Goal: Information Seeking & Learning: Learn about a topic

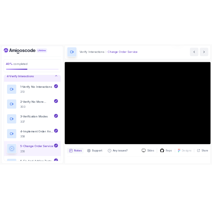
scroll to position [28, 0]
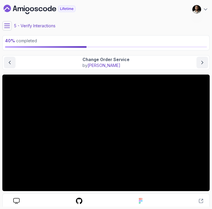
scroll to position [36, 0]
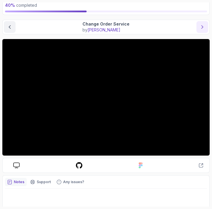
click at [204, 28] on icon "next content" at bounding box center [203, 27] width 6 height 6
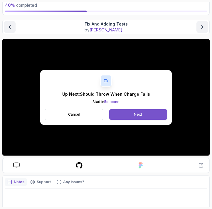
click at [133, 114] on button "Next" at bounding box center [138, 114] width 58 height 11
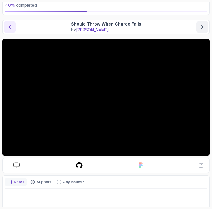
click at [12, 27] on icon "previous content" at bounding box center [10, 27] width 6 height 6
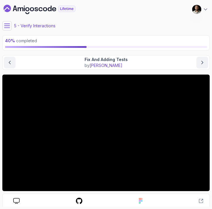
click at [200, 9] on img at bounding box center [196, 9] width 9 height 9
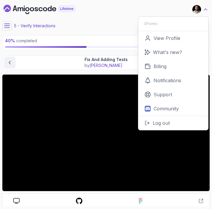
click at [205, 9] on icon at bounding box center [205, 9] width 3 height 1
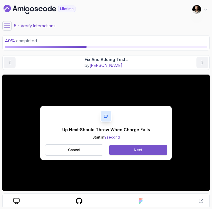
click at [137, 151] on div "Next" at bounding box center [138, 150] width 8 height 5
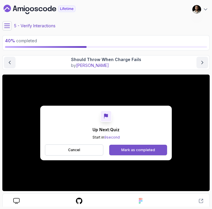
click at [132, 151] on div "Mark as completed" at bounding box center [138, 150] width 34 height 5
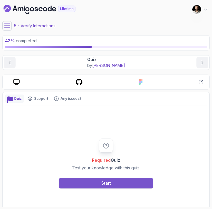
click at [109, 182] on div "Start" at bounding box center [106, 184] width 10 height 6
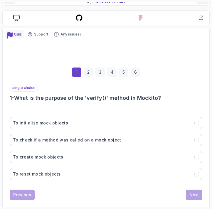
scroll to position [66, 0]
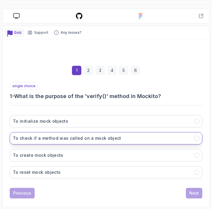
click at [87, 140] on h3 "To check if a method was called on a mock object" at bounding box center [67, 139] width 108 height 6
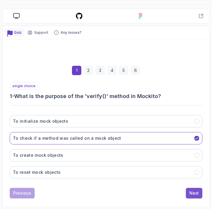
click at [192, 195] on div "Next" at bounding box center [194, 194] width 9 height 6
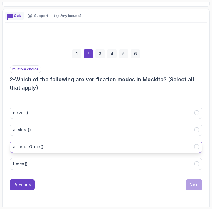
scroll to position [83, 0]
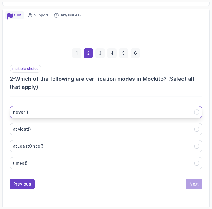
click at [90, 114] on button "never()" at bounding box center [106, 112] width 193 height 12
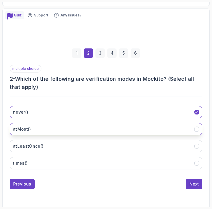
click at [89, 131] on button "atMost()" at bounding box center [106, 129] width 193 height 12
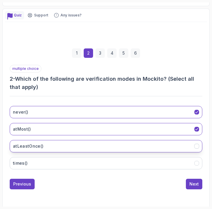
click at [96, 144] on button "atLeastOnce()" at bounding box center [106, 146] width 193 height 12
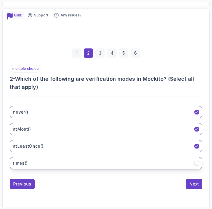
click at [113, 161] on button "times()" at bounding box center [106, 163] width 193 height 12
click at [200, 183] on button "Next" at bounding box center [194, 184] width 16 height 11
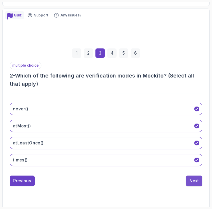
scroll to position [80, 0]
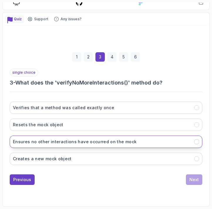
click at [94, 145] on button "Ensures no other interactions have occurred on the mock" at bounding box center [106, 142] width 193 height 12
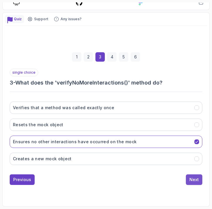
click at [195, 180] on div "Next" at bounding box center [194, 180] width 9 height 6
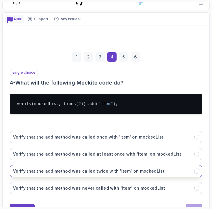
click at [175, 167] on button "Verify that the add method was called twice with 'item' on mockedList" at bounding box center [106, 171] width 193 height 12
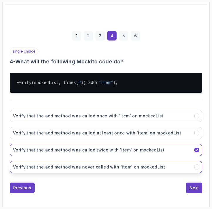
scroll to position [109, 0]
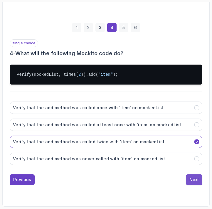
click at [192, 181] on div "Next" at bounding box center [194, 180] width 9 height 6
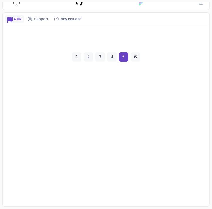
scroll to position [80, 0]
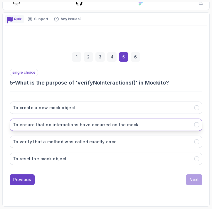
click at [131, 124] on h3 "To ensure that no interactions have occurred on the mock" at bounding box center [76, 125] width 126 height 6
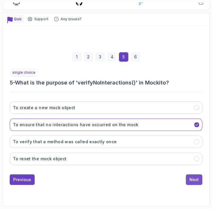
click at [194, 178] on div "Next" at bounding box center [194, 180] width 9 height 6
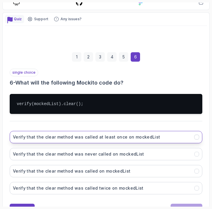
click at [157, 140] on button "Verify that the clear method was called at least once on mockedList" at bounding box center [106, 137] width 193 height 12
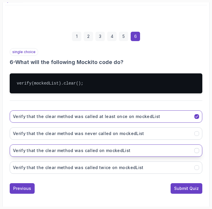
scroll to position [109, 0]
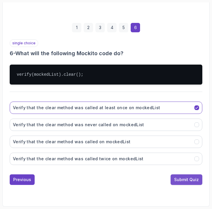
click at [186, 180] on div "Submit Quiz" at bounding box center [186, 180] width 25 height 6
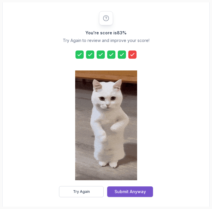
click at [123, 189] on div "Submit Anyway" at bounding box center [130, 192] width 31 height 6
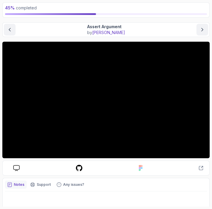
scroll to position [33, 0]
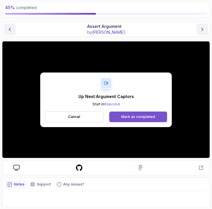
click at [131, 117] on div "Mark as completed" at bounding box center [138, 117] width 34 height 5
click at [144, 117] on div "Mark as completed" at bounding box center [138, 117] width 34 height 5
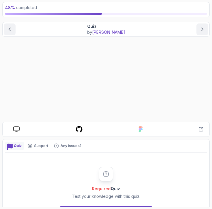
scroll to position [17, 0]
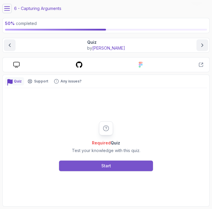
click at [113, 162] on button "Start" at bounding box center [106, 166] width 94 height 11
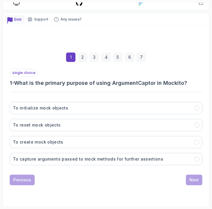
scroll to position [80, 0]
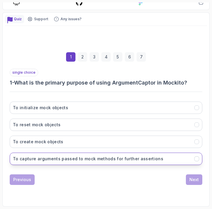
click at [101, 161] on h3 "To capture arguments passed to mock methods for further assertions" at bounding box center [88, 159] width 151 height 6
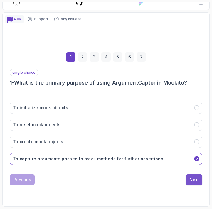
click at [191, 183] on div "Next" at bounding box center [194, 180] width 9 height 6
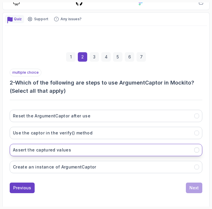
click at [103, 151] on button "Assert the captured values" at bounding box center [106, 150] width 193 height 12
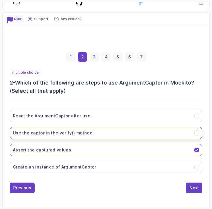
click at [93, 137] on button "Use the captor in the verify() method" at bounding box center [106, 133] width 193 height 12
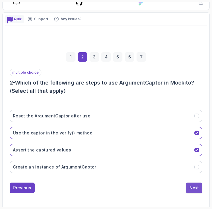
click at [195, 187] on div "Next" at bounding box center [194, 188] width 9 height 6
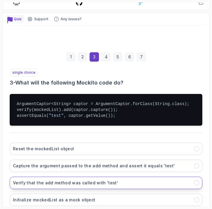
click at [144, 180] on button "Verify that the add method was called with 'test'" at bounding box center [106, 183] width 193 height 12
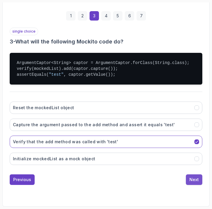
click at [193, 178] on div "Next" at bounding box center [194, 180] width 9 height 6
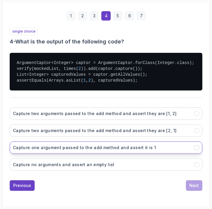
click at [154, 145] on button "Capture one argument passed to the add method and assert it is 1" at bounding box center [106, 148] width 193 height 12
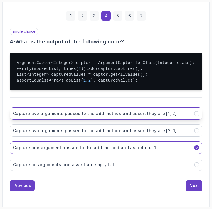
click at [158, 115] on h3 "Capture two arguments passed to the add method and assert they are [1, 2]" at bounding box center [95, 114] width 164 height 6
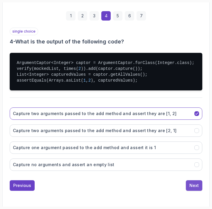
click at [192, 184] on div "Next" at bounding box center [194, 186] width 9 height 6
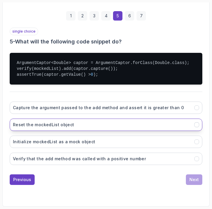
click at [158, 126] on button "Reset the mockedList object" at bounding box center [106, 125] width 193 height 12
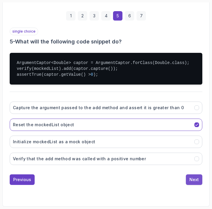
click at [194, 183] on button "Next" at bounding box center [194, 180] width 16 height 11
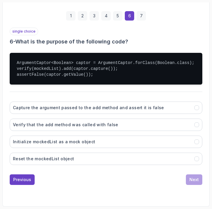
click at [176, 149] on div "Capture the argument passed to the add method and assert it is false Verify tha…" at bounding box center [106, 133] width 193 height 73
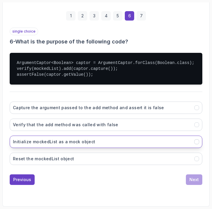
click at [180, 143] on button "Initialize mockedList as a mock object" at bounding box center [106, 142] width 193 height 12
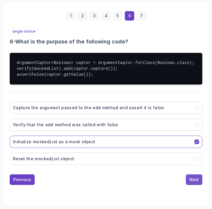
click at [198, 179] on div "Next" at bounding box center [194, 180] width 9 height 6
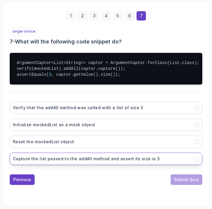
click at [194, 157] on button "Capture the list passed to the addAll method and assert its size is 3" at bounding box center [106, 159] width 193 height 12
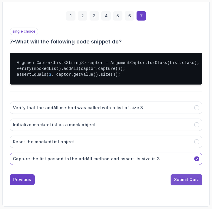
click at [187, 179] on div "Submit Quiz" at bounding box center [186, 180] width 25 height 6
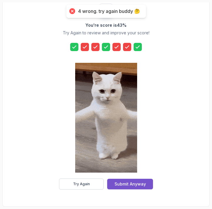
click at [125, 185] on div "Submit Anyway" at bounding box center [130, 184] width 31 height 6
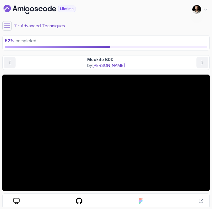
click at [7, 27] on icon at bounding box center [7, 26] width 6 height 6
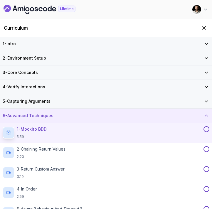
click at [50, 118] on h3 "6 - Advanced Techniques" at bounding box center [28, 116] width 51 height 6
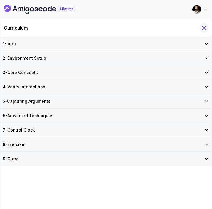
click at [205, 28] on icon "Hide Curriculum for mobile" at bounding box center [204, 27] width 3 height 3
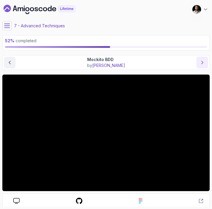
click at [203, 62] on icon "next content" at bounding box center [203, 63] width 6 height 6
click at [7, 26] on icon at bounding box center [7, 26] width 6 height 6
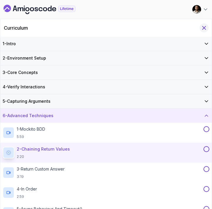
click at [204, 27] on icon "Hide Curriculum for mobile" at bounding box center [204, 27] width 3 height 3
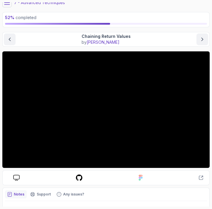
scroll to position [23, 0]
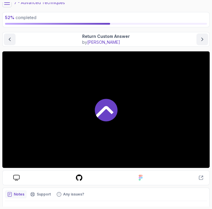
click at [149, 126] on div at bounding box center [106, 109] width 208 height 117
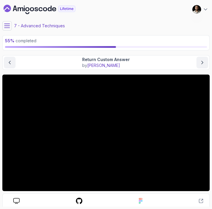
click at [8, 26] on icon at bounding box center [6, 26] width 5 height 4
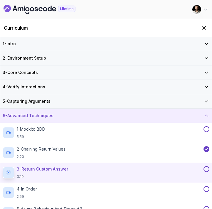
click at [37, 9] on icon "Dashboard" at bounding box center [40, 9] width 72 height 9
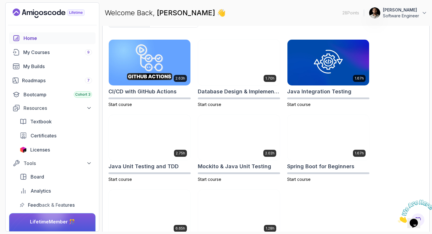
scroll to position [183, 0]
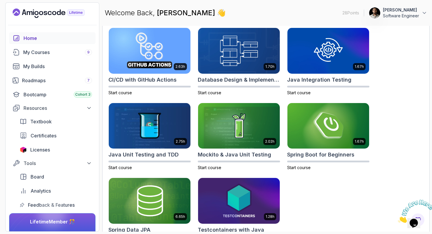
click at [223, 129] on img at bounding box center [239, 126] width 82 height 46
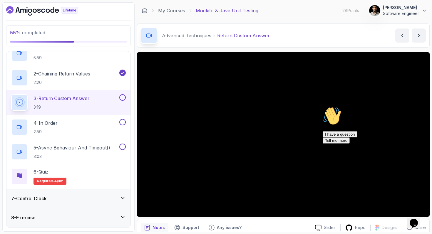
click at [32, 9] on icon "Dashboard" at bounding box center [42, 10] width 72 height 9
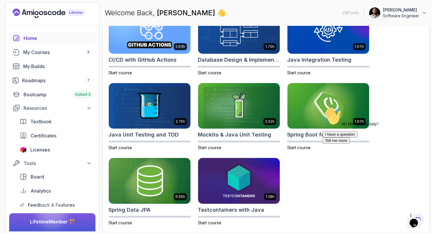
scroll to position [203, 0]
click at [49, 225] on div at bounding box center [52, 214] width 28 height 28
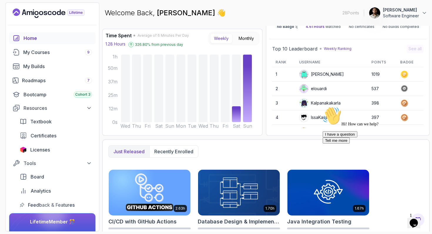
scroll to position [0, 0]
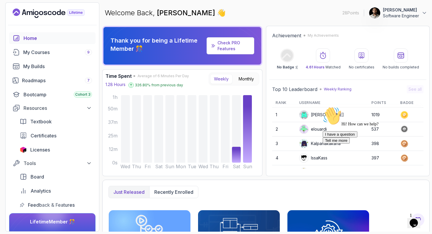
click at [135, 193] on p "Just released" at bounding box center [128, 192] width 31 height 7
click at [170, 188] on button "Recently enrolled" at bounding box center [173, 192] width 49 height 12
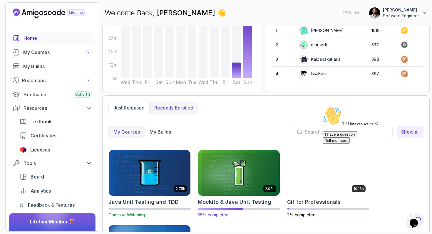
scroll to position [152, 0]
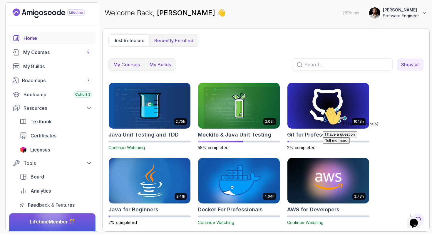
click at [166, 65] on p "My Builds" at bounding box center [160, 64] width 21 height 7
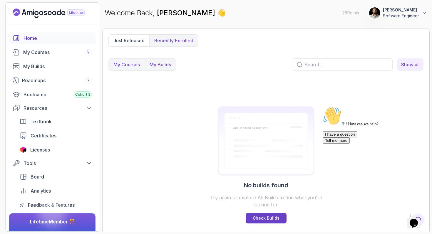
click at [132, 70] on button "My Courses" at bounding box center [127, 65] width 36 height 12
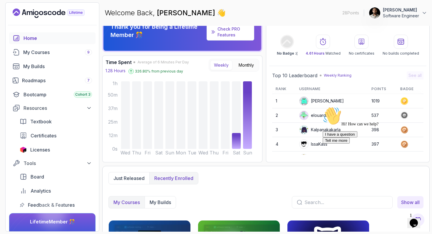
scroll to position [0, 0]
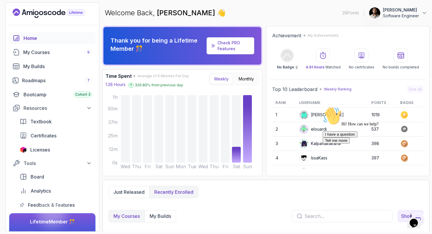
click at [33, 38] on div "Home" at bounding box center [58, 38] width 68 height 7
click at [38, 56] on link "My Courses 9" at bounding box center [52, 52] width 86 height 12
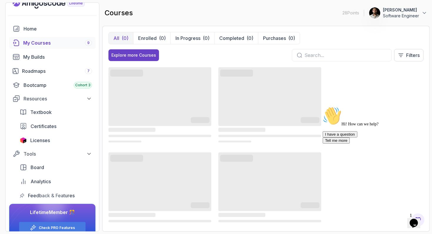
scroll to position [11, 0]
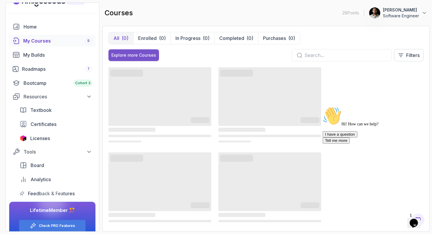
click at [139, 56] on div "Explore more Courses" at bounding box center [133, 55] width 45 height 6
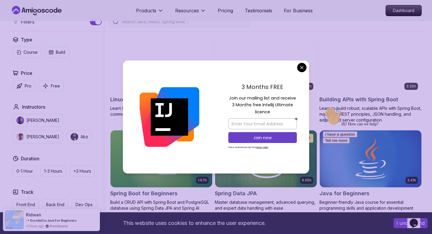
scroll to position [164, 0]
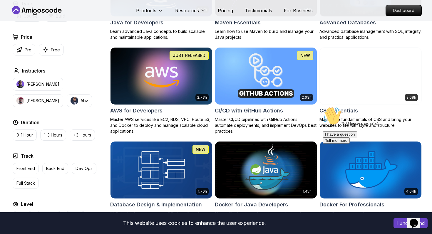
scroll to position [275, 0]
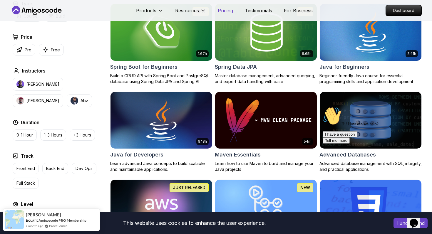
click at [228, 11] on p "Pricing" at bounding box center [225, 10] width 15 height 7
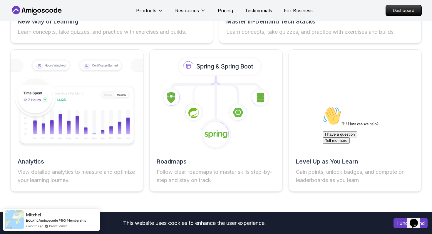
scroll to position [1037, 0]
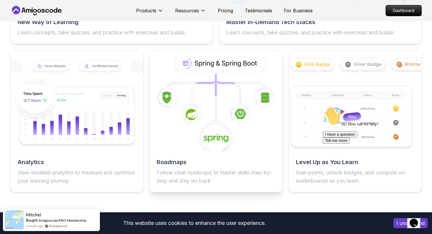
click at [232, 63] on icon at bounding box center [221, 63] width 90 height 19
click at [169, 96] on image at bounding box center [167, 97] width 9 height 12
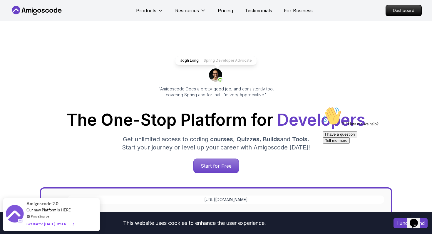
scroll to position [0, 0]
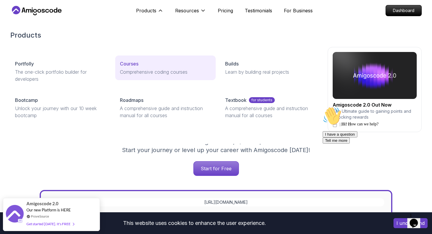
click at [135, 65] on p "Courses" at bounding box center [129, 63] width 19 height 7
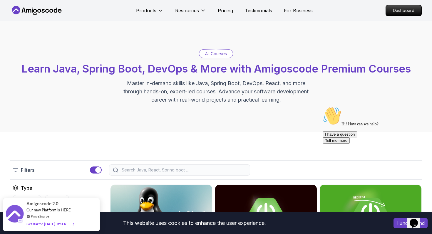
click at [221, 55] on p "All Courses" at bounding box center [216, 54] width 22 height 6
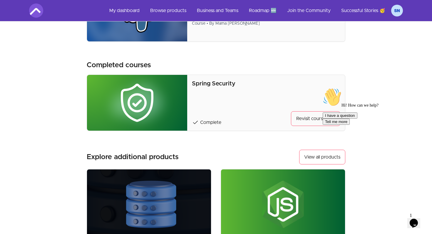
scroll to position [457, 0]
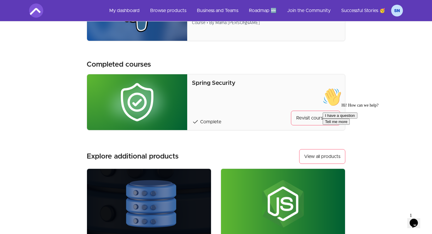
click at [132, 118] on img at bounding box center [137, 102] width 100 height 56
click at [307, 118] on link "Revisit course arrow_forward" at bounding box center [315, 118] width 49 height 15
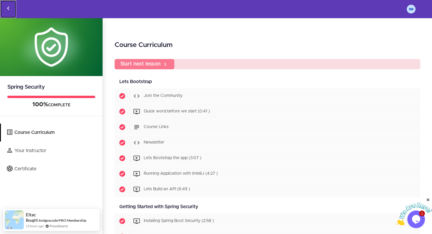
click at [8, 8] on icon "Back to courses" at bounding box center [8, 8] width 7 height 7
